Goal: Task Accomplishment & Management: Complete application form

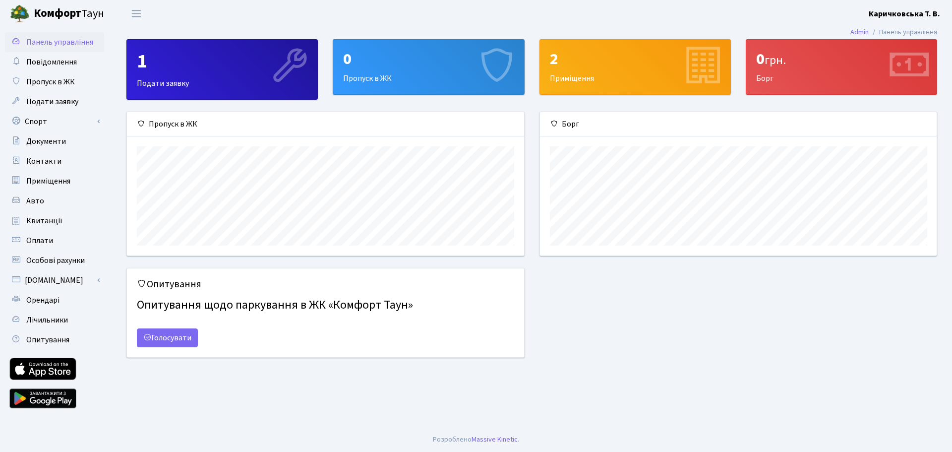
scroll to position [143, 397]
click at [48, 81] on span "Пропуск в ЖК" at bounding box center [50, 81] width 49 height 11
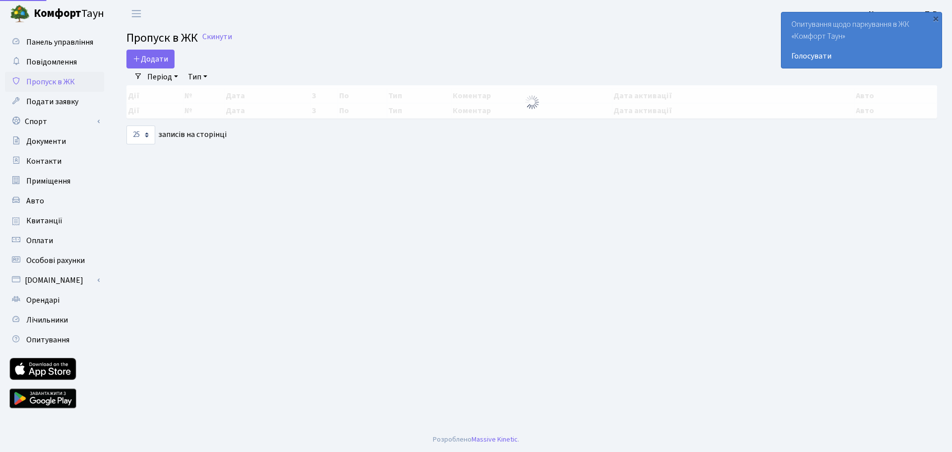
select select "25"
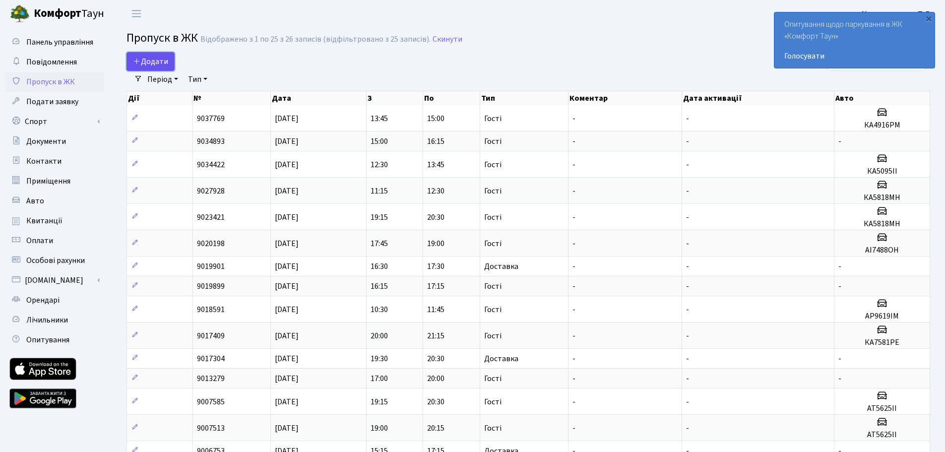
click at [158, 63] on span "Додати" at bounding box center [150, 61] width 35 height 11
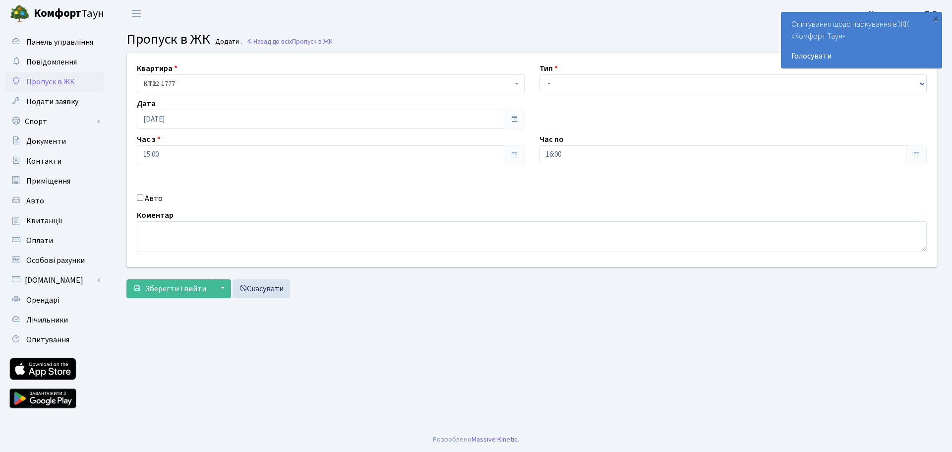
click at [279, 79] on span "КТ2 2-1777" at bounding box center [327, 84] width 369 height 10
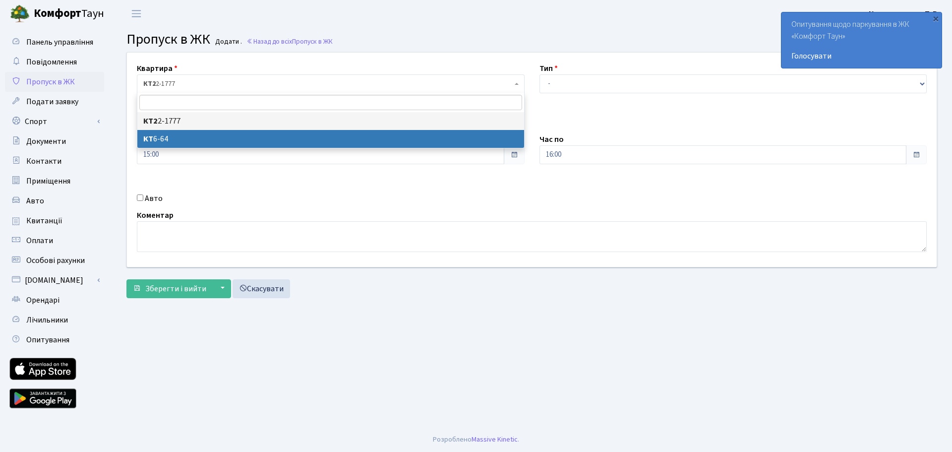
select select "5289"
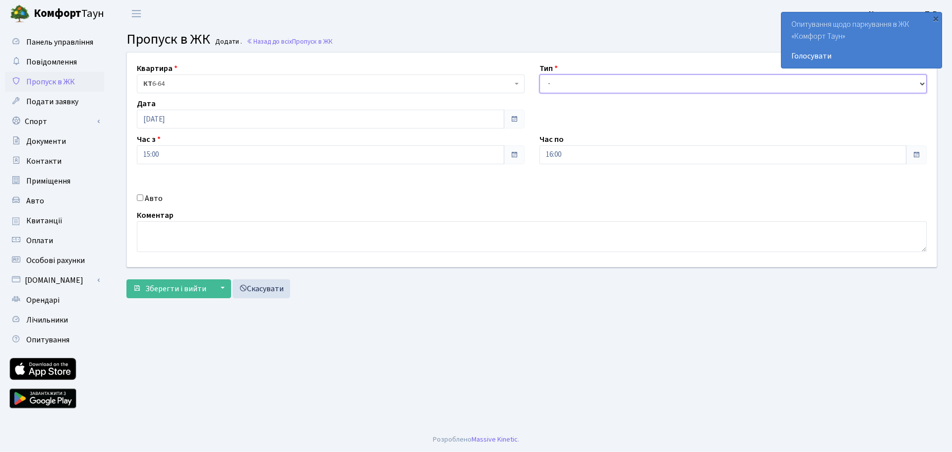
click at [556, 81] on select "- Доставка Таксі Гості Сервіс" at bounding box center [734, 83] width 388 height 19
select select "3"
click at [540, 74] on select "- Доставка Таксі Гості Сервіс" at bounding box center [734, 83] width 388 height 19
click at [391, 191] on div "Квартира <b>КТ2</b>&nbsp;&nbsp;&nbsp;2-1777 <b>КТ</b>&nbsp;&nbsp;&nbsp;&nbsp;6-…" at bounding box center [532, 160] width 825 height 214
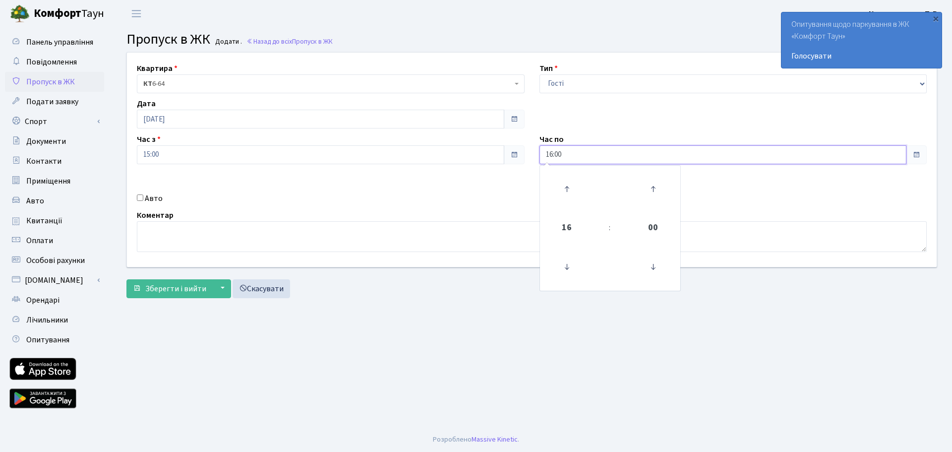
click at [678, 159] on input "16:00" at bounding box center [723, 154] width 367 height 19
click at [567, 189] on icon at bounding box center [566, 189] width 27 height 27
type input "17:00"
click at [401, 322] on main "Admin Пропуск в ЖК Додати Пропуск в ЖК Додати . Назад до всіх Пропуск в ЖК Квар…" at bounding box center [532, 227] width 841 height 400
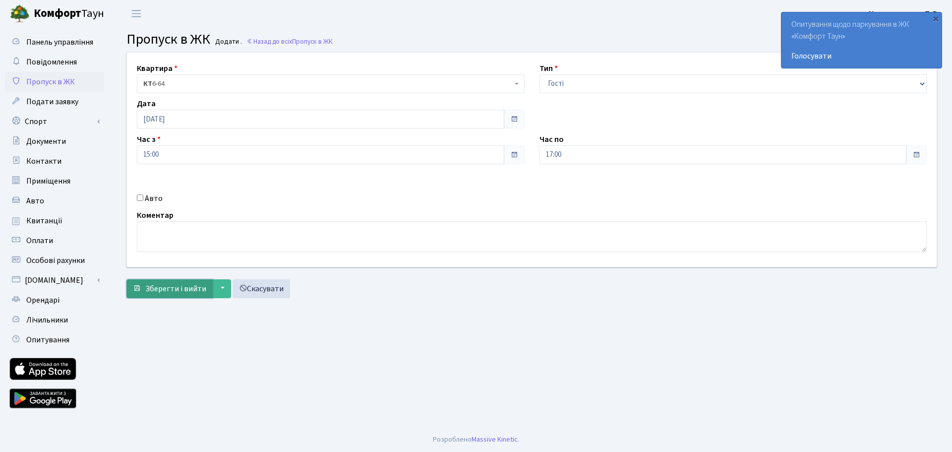
click at [207, 285] on button "Зберегти і вийти" at bounding box center [169, 288] width 86 height 19
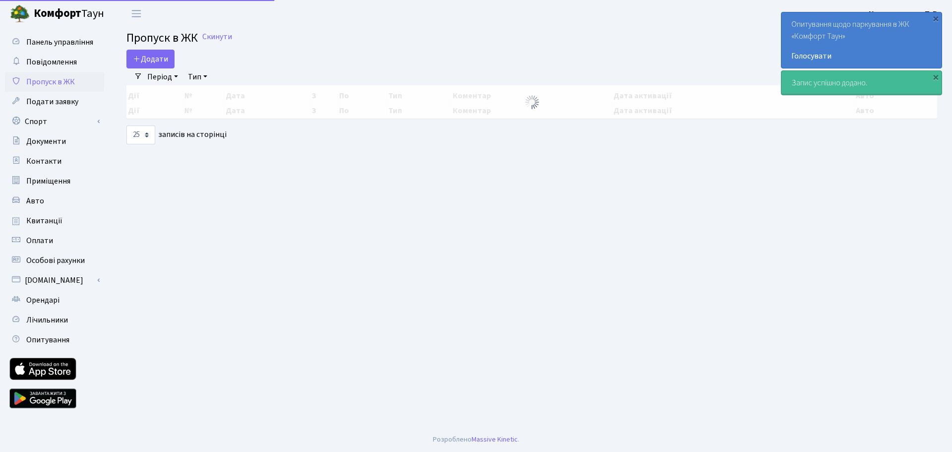
select select "25"
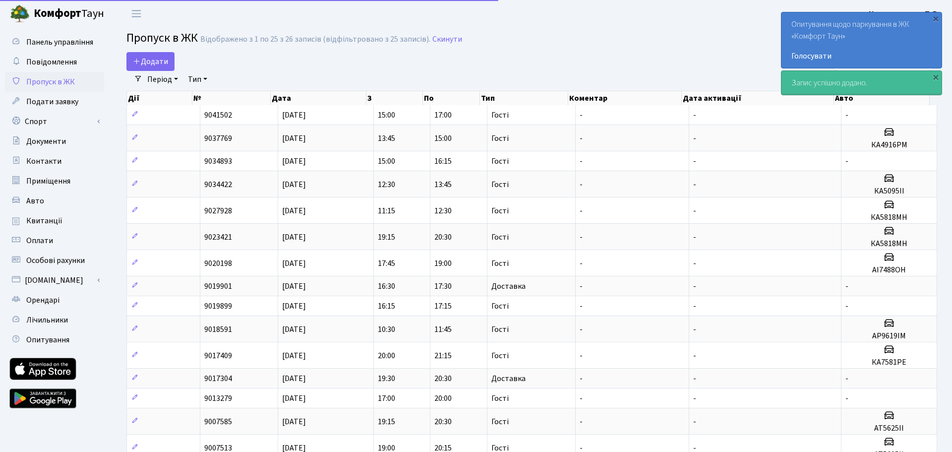
select select "25"
